Goal: Find specific page/section: Find specific page/section

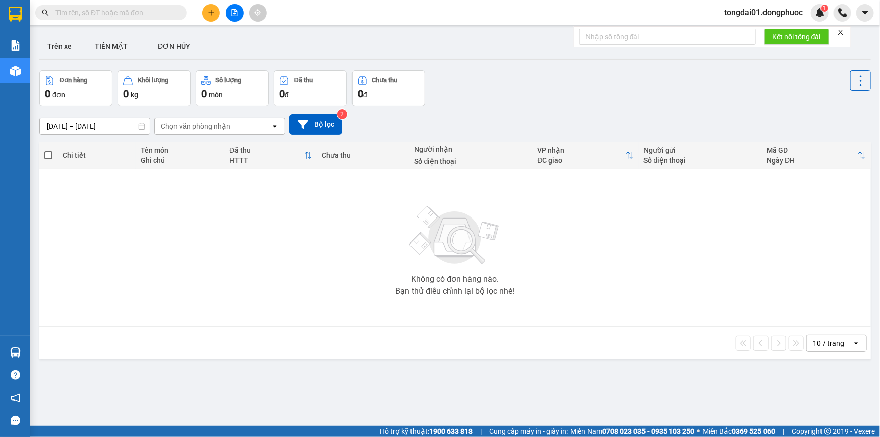
click at [110, 11] on input "text" at bounding box center [114, 12] width 119 height 11
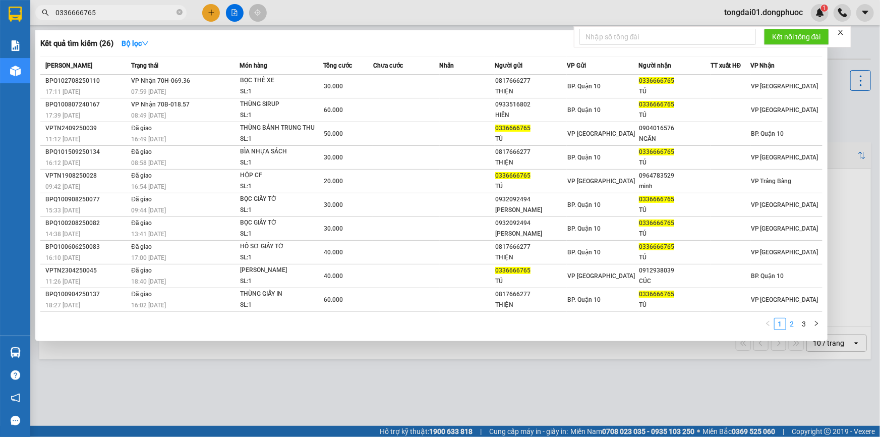
click at [792, 325] on link "2" at bounding box center [792, 323] width 11 height 11
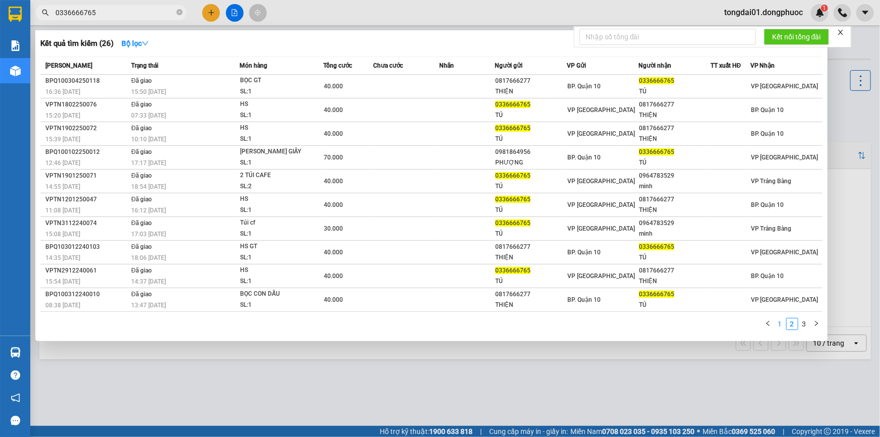
click at [776, 322] on link "1" at bounding box center [780, 323] width 11 height 11
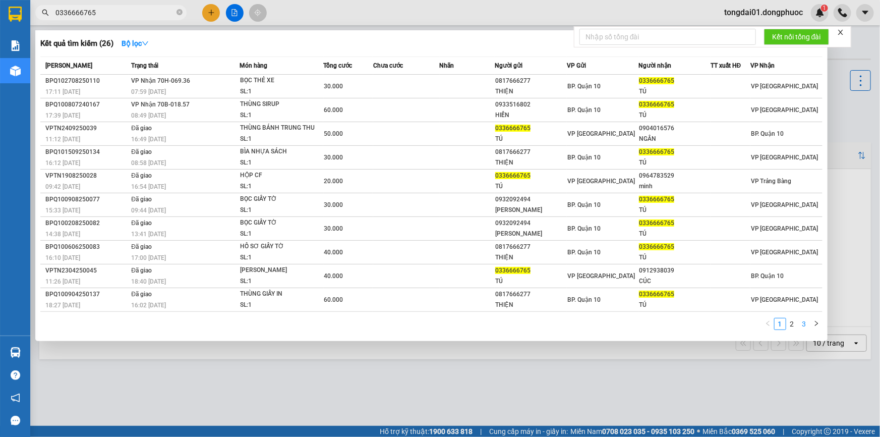
click at [808, 325] on link "3" at bounding box center [804, 323] width 11 height 11
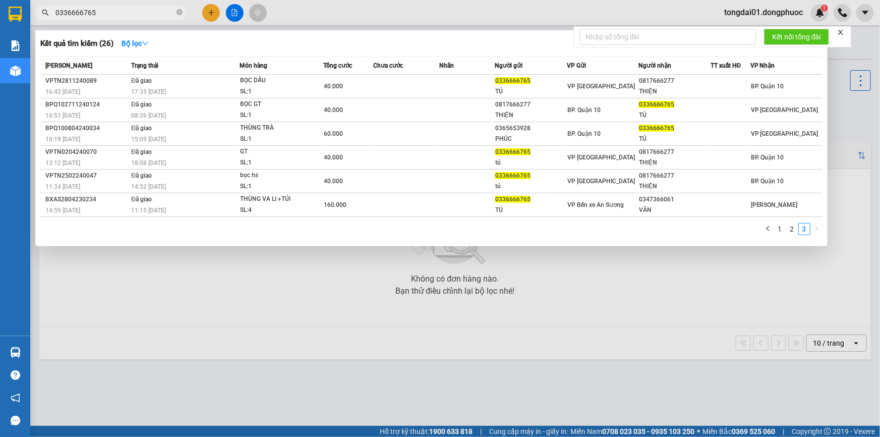
click at [790, 320] on div at bounding box center [440, 218] width 880 height 437
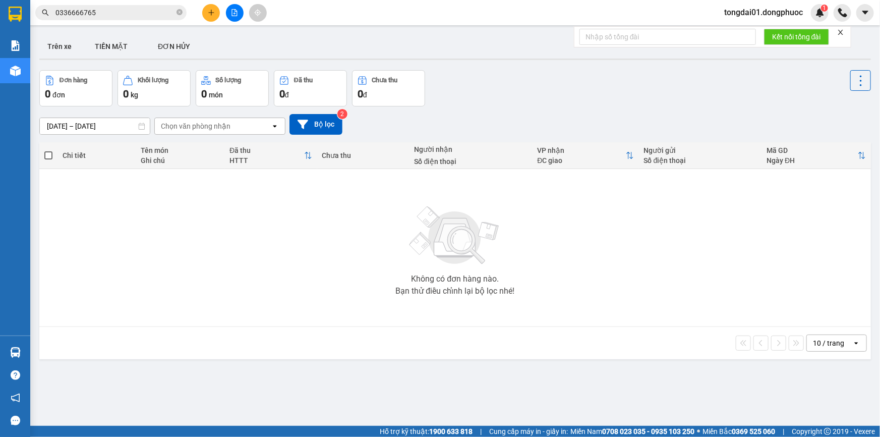
click at [128, 9] on input "0336666765" at bounding box center [114, 12] width 119 height 11
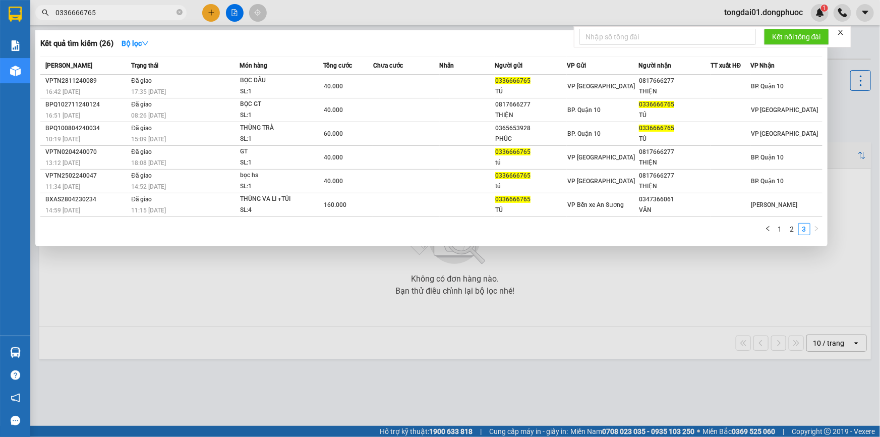
click at [128, 9] on input "0336666765" at bounding box center [114, 12] width 119 height 11
type input "0"
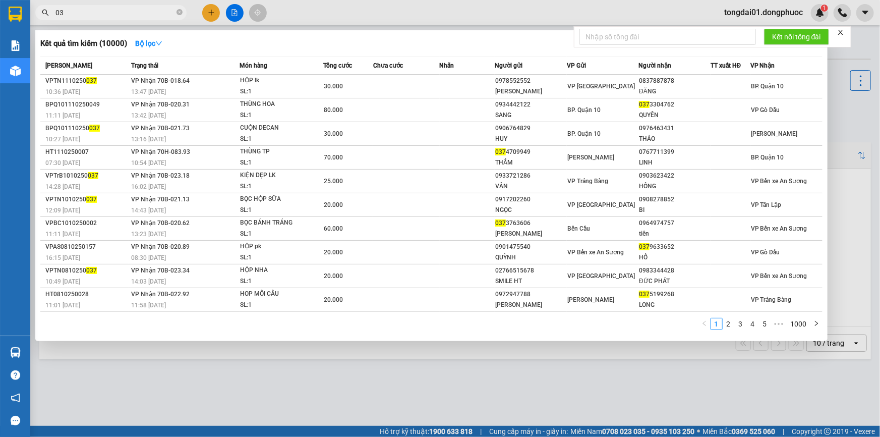
type input "0"
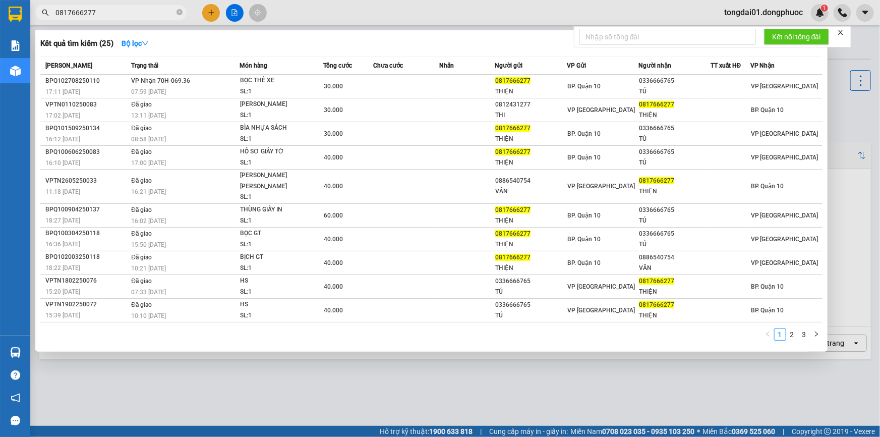
type input "0817666277"
